Goal: Obtain resource: Obtain resource

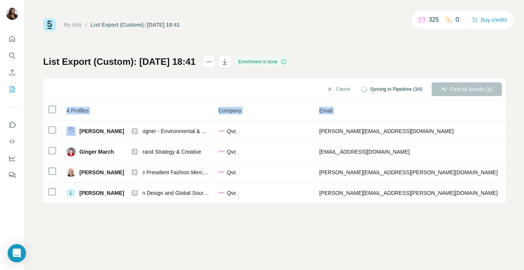
scroll to position [0, 157]
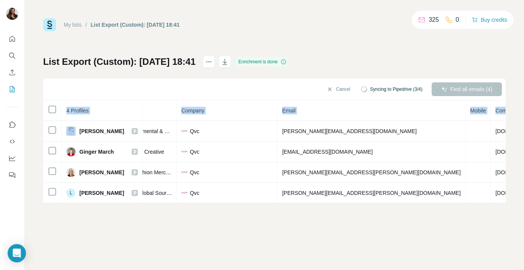
drag, startPoint x: 79, startPoint y: 132, endPoint x: 520, endPoint y: 194, distance: 445.3
click at [520, 194] on div "My lists / List Export (Custom): 17/09/2025 18:41 325 0 Buy credits List Export…" at bounding box center [274, 135] width 499 height 270
copy table "4 Profiles Status LinkedIn Job title Company Email Mobile Company website Landl…"
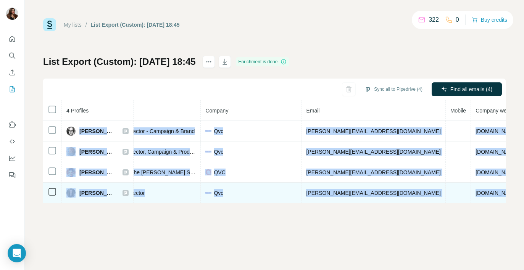
scroll to position [0, 142]
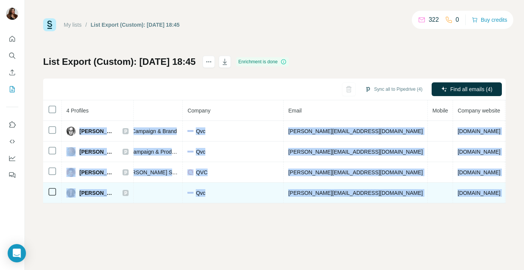
drag, startPoint x: 80, startPoint y: 131, endPoint x: 502, endPoint y: 199, distance: 427.3
click at [502, 199] on tbody "Alexis Mey Email found LinkedIn Creative Director - Campaign & Brand Qvc alexis…" at bounding box center [251, 162] width 699 height 82
copy tbody "Alexis Mey Email found LinkedIn Creative Director - Campaign & Brand Qvc alexis…"
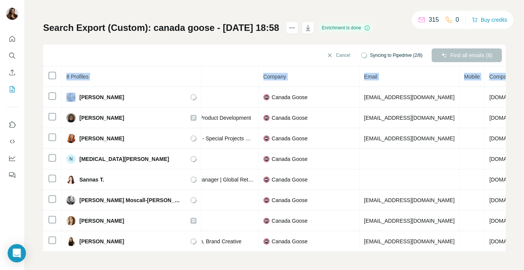
scroll to position [0, 199]
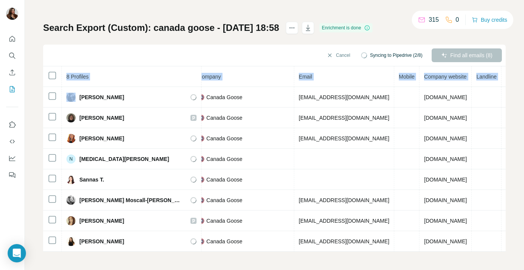
drag, startPoint x: 80, startPoint y: 93, endPoint x: 536, endPoint y: 247, distance: 481.3
click at [524, 247] on html "My lists / Search Export (Custom): canada goose - 17/09/2025 18:58 315 0 Buy cr…" at bounding box center [262, 135] width 524 height 270
copy table "8 Profiles Status LinkedIn Job title Company Email Mobile Company website Landl…"
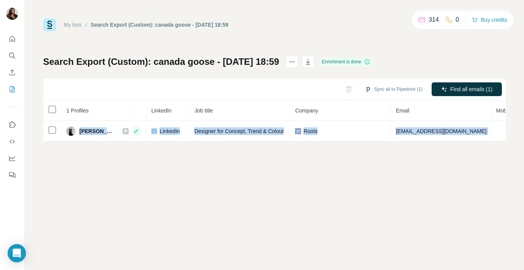
scroll to position [0, 107]
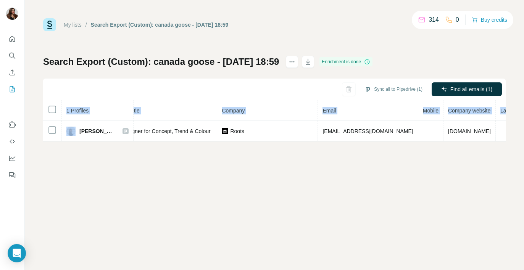
drag, startPoint x: 80, startPoint y: 130, endPoint x: 510, endPoint y: 134, distance: 429.9
click at [510, 134] on div "My lists / Search Export (Custom): canada goose - [DATE] 18:59 314 0 Buy credit…" at bounding box center [274, 135] width 499 height 270
copy table "1 Profiles Status LinkedIn Job title Company Email Mobile Company website Landl…"
